Goal: Task Accomplishment & Management: Manage account settings

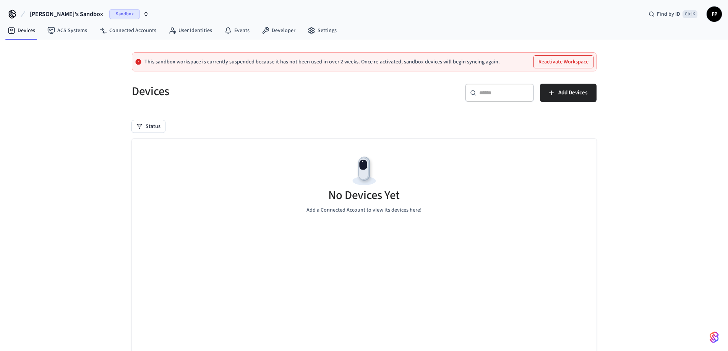
click at [109, 16] on span "Sandbox" at bounding box center [124, 14] width 31 height 10
click at [68, 53] on div "[PERSON_NAME]'s Sandbox Sandbox" at bounding box center [67, 49] width 111 height 15
click at [714, 15] on span "FP" at bounding box center [714, 14] width 14 height 14
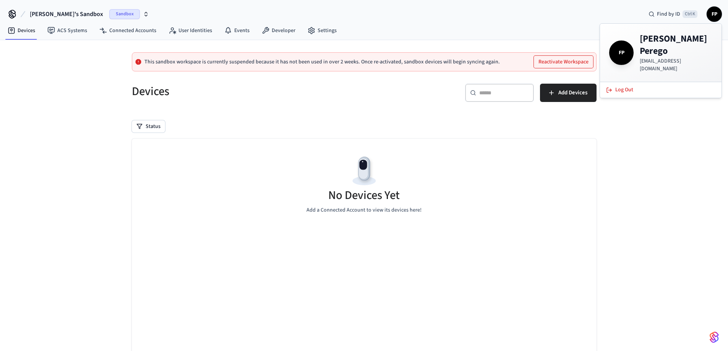
click at [471, 37] on div "Devices ACS Systems Connected Accounts User Identities Events Developer Settings" at bounding box center [364, 31] width 728 height 18
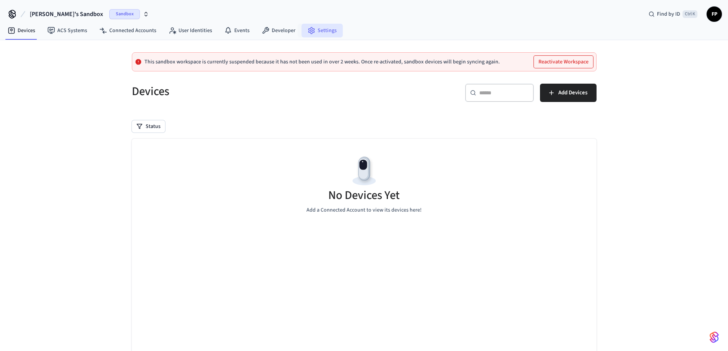
click at [322, 26] on link "Settings" at bounding box center [322, 31] width 41 height 14
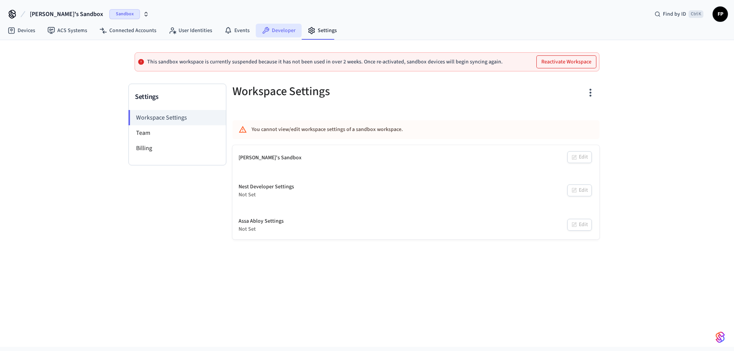
click at [266, 32] on icon at bounding box center [266, 31] width 8 height 8
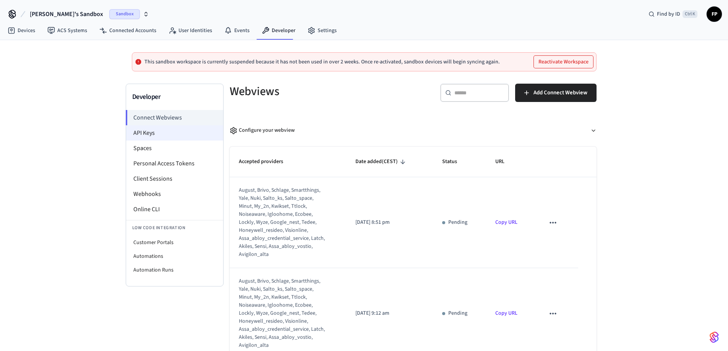
click at [159, 133] on li "API Keys" at bounding box center [174, 132] width 97 height 15
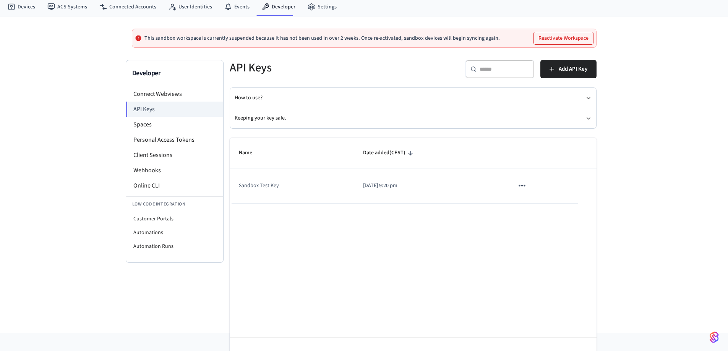
scroll to position [38, 0]
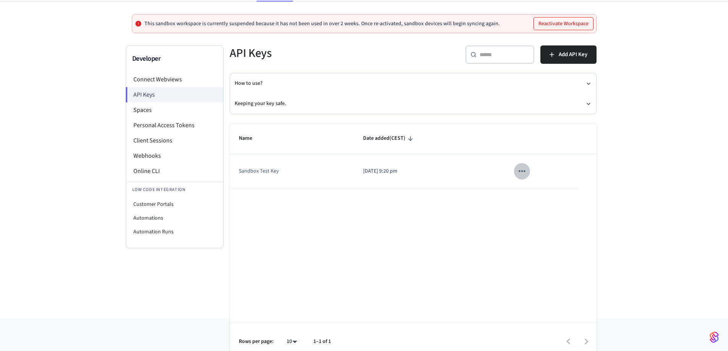
click at [516, 171] on button "sticky table" at bounding box center [522, 171] width 16 height 16
click at [368, 180] on div at bounding box center [367, 175] width 734 height 351
click at [248, 173] on td "Sandbox Test Key" at bounding box center [292, 171] width 125 height 35
drag, startPoint x: 315, startPoint y: 179, endPoint x: 337, endPoint y: 181, distance: 23.0
click at [316, 179] on td "Sandbox Test Key" at bounding box center [292, 171] width 125 height 35
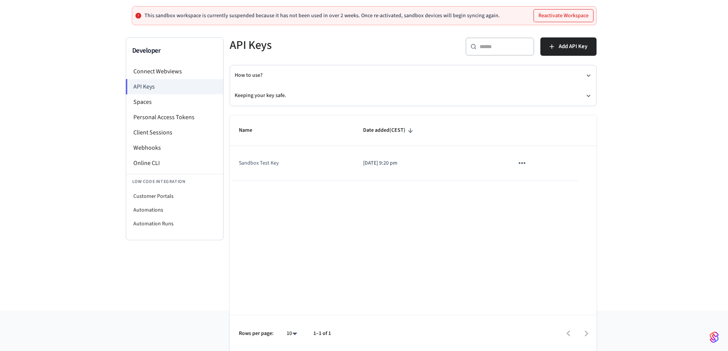
scroll to position [47, 0]
click at [372, 136] on span "Date added (CEST)" at bounding box center [389, 130] width 52 height 12
click at [268, 94] on button "Keeping your key safe." at bounding box center [413, 95] width 357 height 20
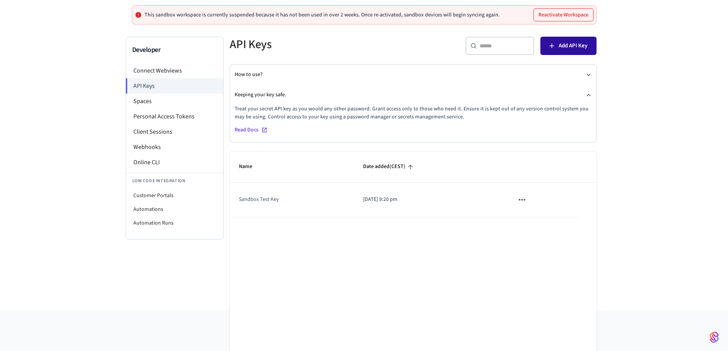
click at [567, 49] on span "Add API Key" at bounding box center [573, 46] width 29 height 10
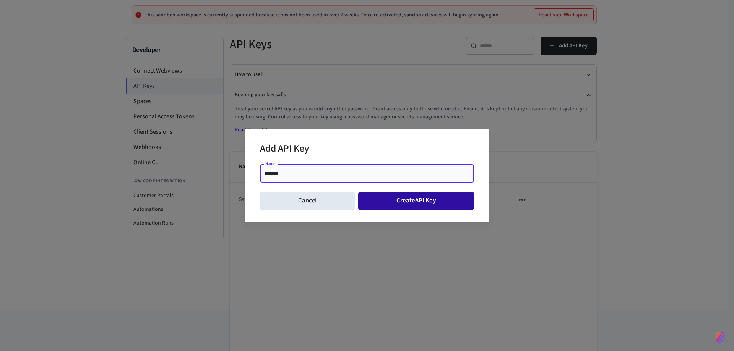
type input "*******"
click at [417, 206] on button "Create API Key" at bounding box center [416, 201] width 116 height 18
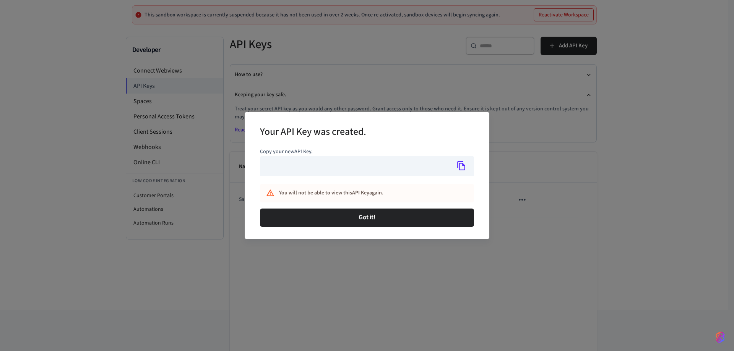
type input "**********"
click at [464, 164] on icon "Copy" at bounding box center [461, 166] width 10 height 10
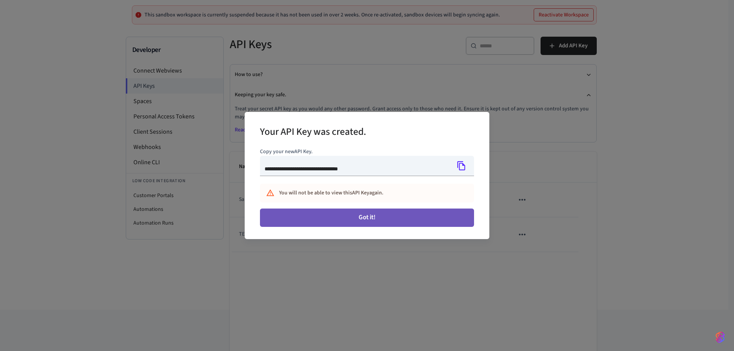
click at [383, 219] on button "Got it!" at bounding box center [367, 218] width 214 height 18
